Goal: Transaction & Acquisition: Purchase product/service

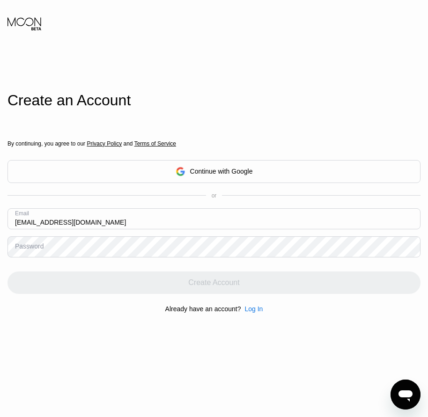
type input "[EMAIL_ADDRESS][DOMAIN_NAME]"
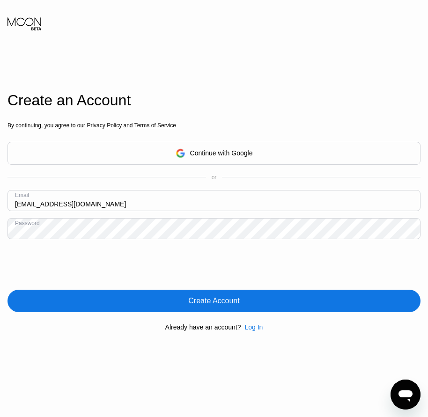
click at [216, 305] on div "Create Account" at bounding box center [213, 300] width 51 height 9
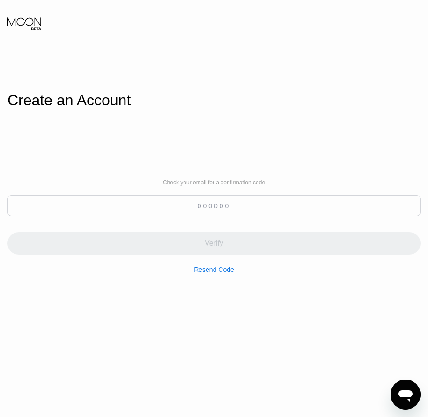
paste input "703467"
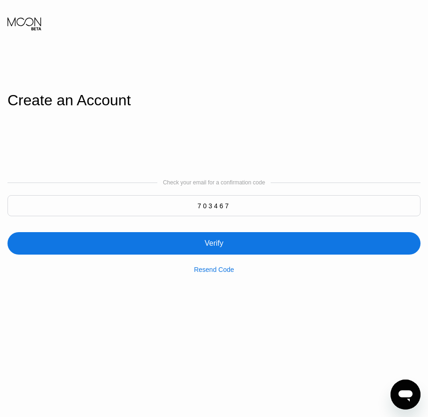
type input "703467"
click at [218, 245] on div "Verify" at bounding box center [213, 243] width 19 height 9
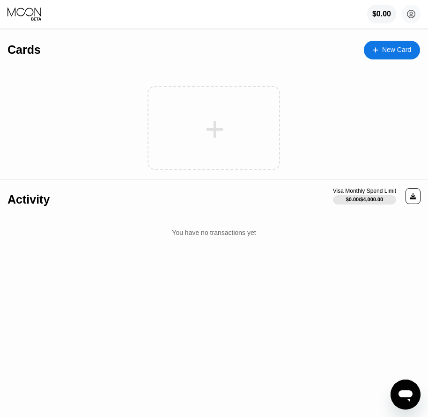
click at [383, 51] on div "New Card" at bounding box center [396, 50] width 29 height 8
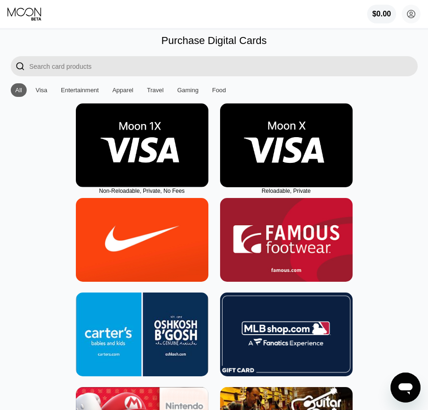
click at [281, 170] on img at bounding box center [286, 145] width 132 height 84
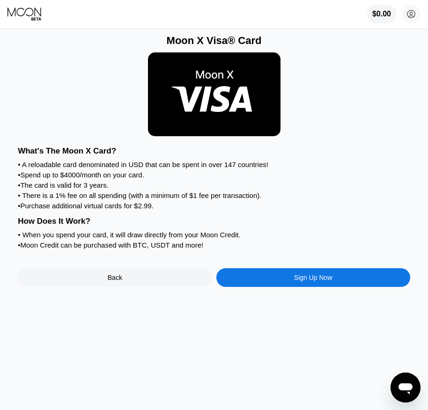
click at [319, 287] on div "Sign Up Now" at bounding box center [313, 277] width 194 height 19
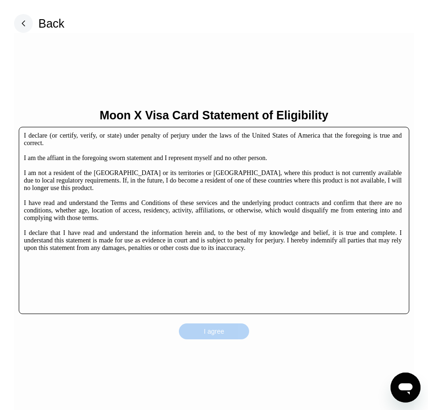
click at [232, 318] on div "Moon X Visa Card Statement of Eligibility I declare (or certify, verify, or sta…" at bounding box center [213, 224] width 399 height 382
click at [226, 330] on div "I agree" at bounding box center [214, 331] width 70 height 16
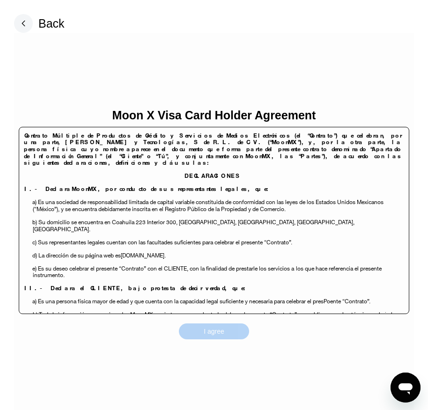
click at [229, 332] on div "I agree" at bounding box center [214, 331] width 70 height 16
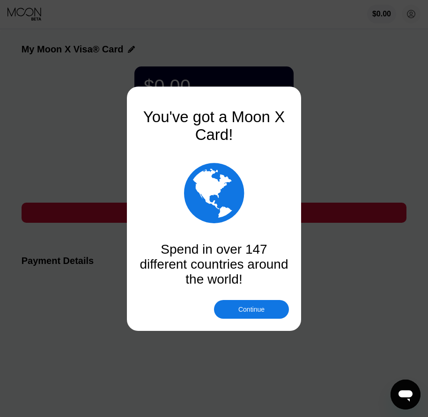
click at [250, 311] on div "Continue" at bounding box center [251, 308] width 26 height 7
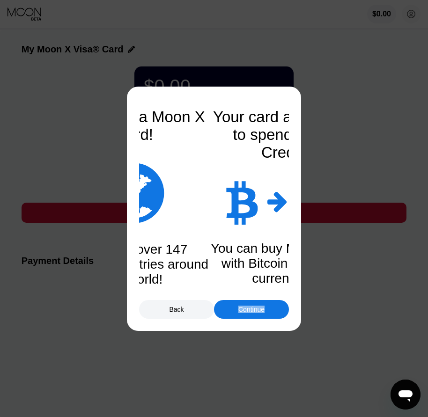
click at [250, 311] on div "Continue" at bounding box center [251, 308] width 26 height 7
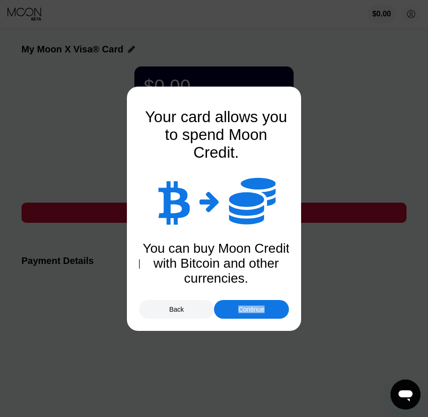
click at [250, 311] on div "Continue" at bounding box center [251, 308] width 26 height 7
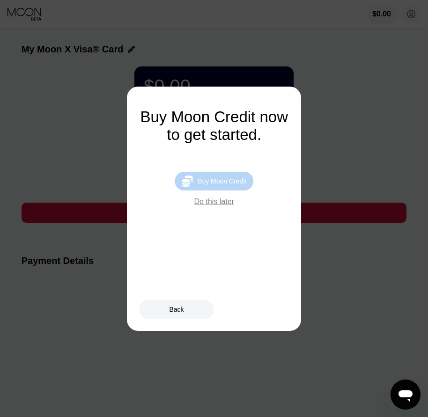
click at [228, 183] on div "Buy Moon Credit" at bounding box center [221, 180] width 49 height 7
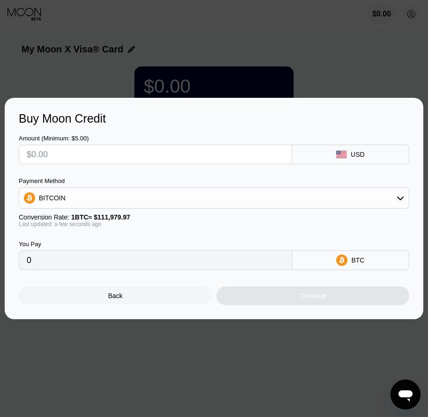
click at [146, 302] on div "Back" at bounding box center [115, 295] width 193 height 19
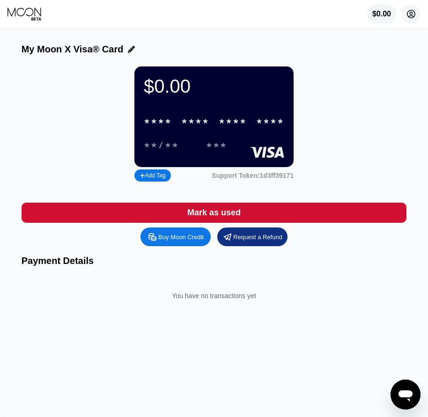
click at [413, 17] on icon at bounding box center [410, 14] width 5 height 5
